Goal: Information Seeking & Learning: Learn about a topic

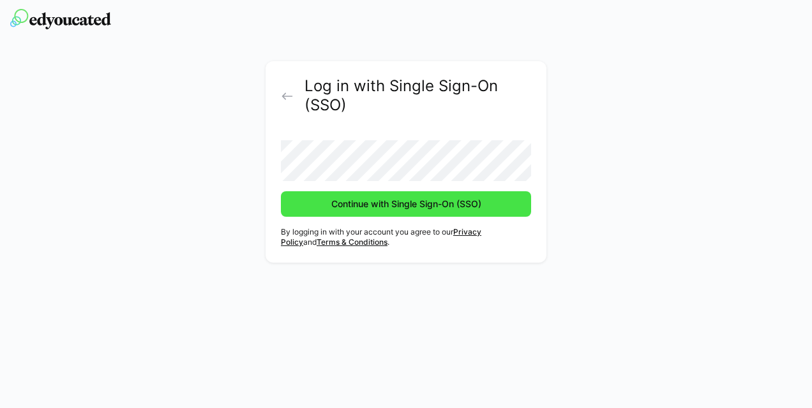
click at [389, 206] on span "Continue with Single Sign-On (SSO)" at bounding box center [406, 204] width 154 height 13
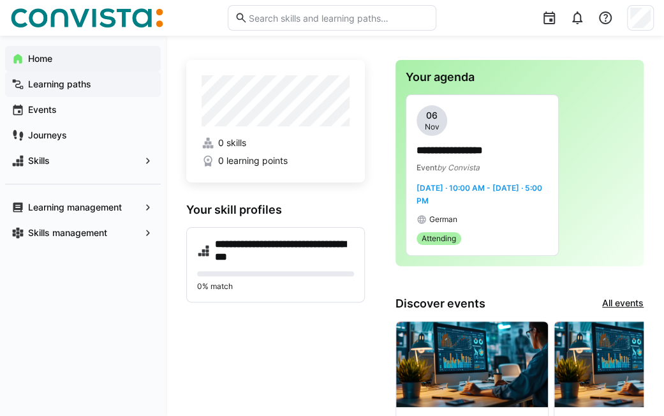
click at [0, 0] on app-navigation-label "Learning paths" at bounding box center [0, 0] width 0 height 0
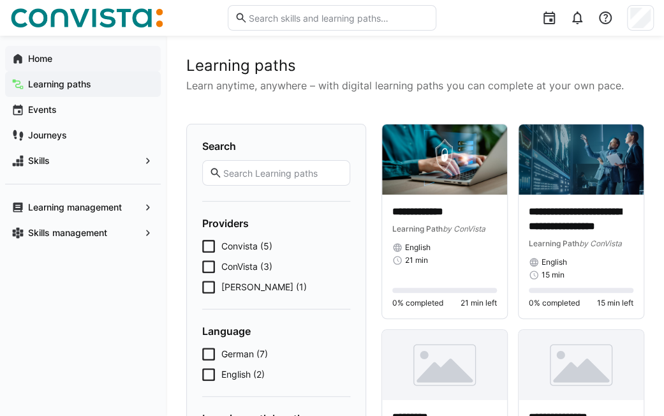
click at [0, 0] on app-navigation-label "Home" at bounding box center [0, 0] width 0 height 0
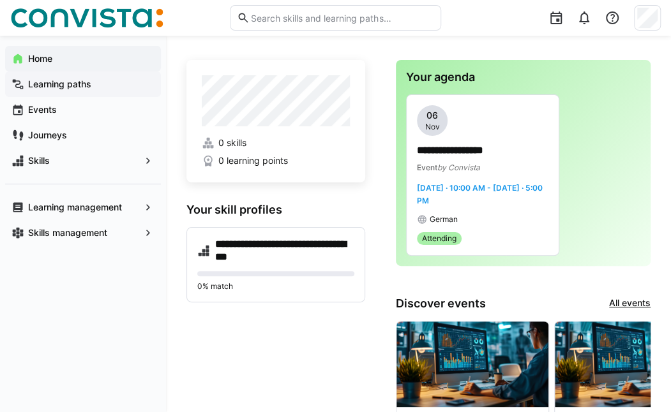
click at [0, 0] on app-navigation-label "Learning paths" at bounding box center [0, 0] width 0 height 0
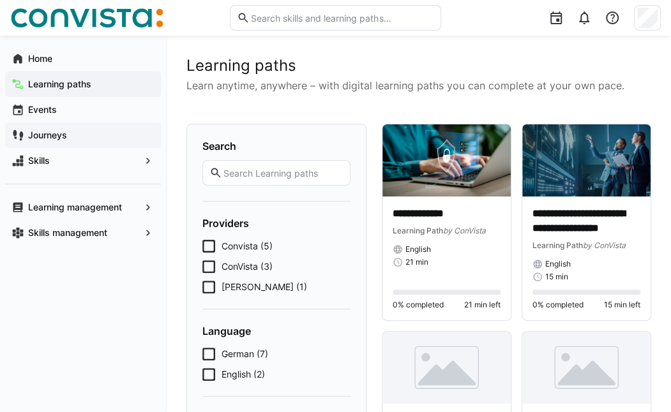
click at [0, 0] on app-navigation-label "Journeys" at bounding box center [0, 0] width 0 height 0
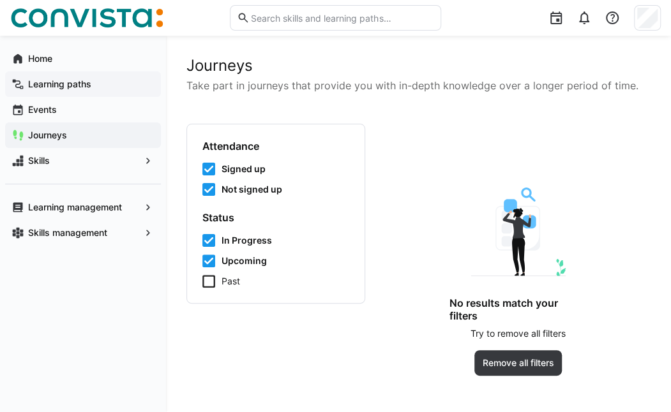
click at [0, 0] on app-navigation-label "Learning paths" at bounding box center [0, 0] width 0 height 0
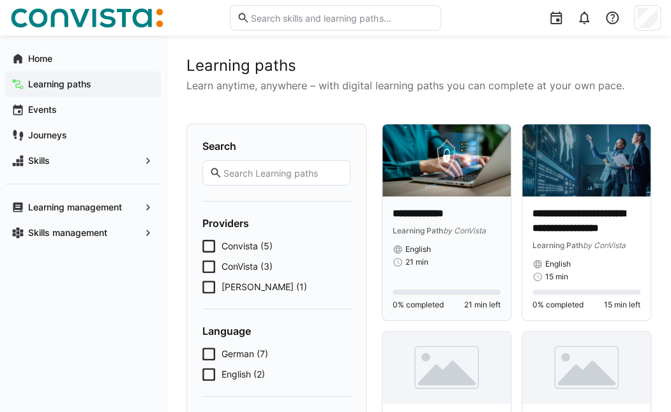
click at [417, 170] on img at bounding box center [446, 160] width 128 height 72
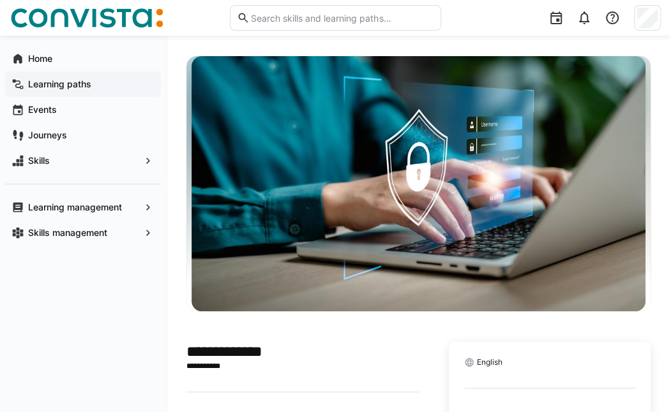
click at [0, 0] on app-navigation-label "Learning paths" at bounding box center [0, 0] width 0 height 0
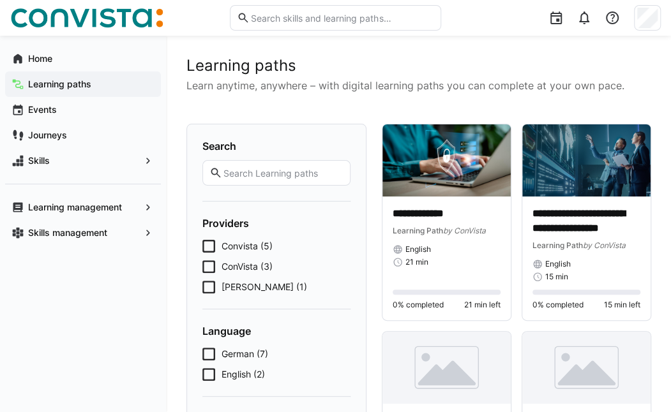
click at [206, 249] on icon at bounding box center [208, 246] width 13 height 13
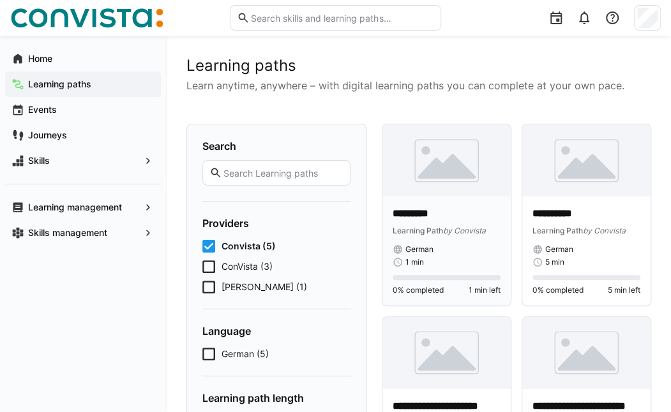
click at [467, 178] on img at bounding box center [446, 160] width 128 height 72
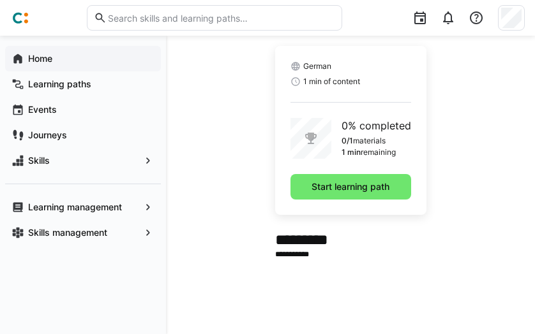
click at [0, 0] on app-navigation-label "Home" at bounding box center [0, 0] width 0 height 0
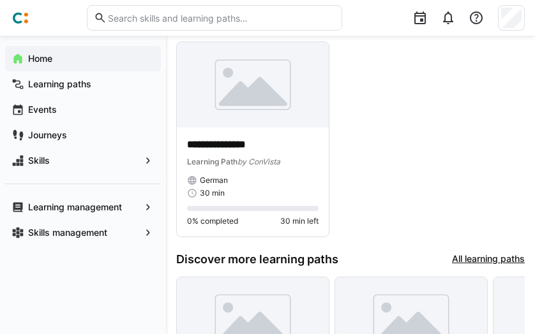
scroll to position [829, 0]
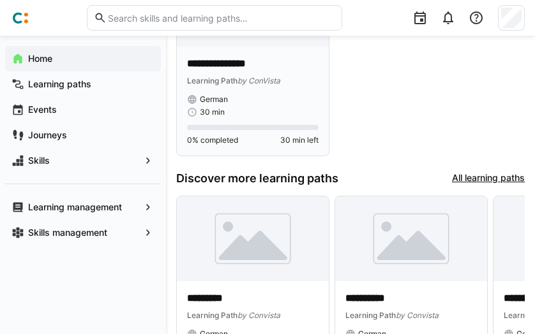
click at [267, 79] on span "by ConVista" at bounding box center [258, 81] width 43 height 10
